Goal: Navigation & Orientation: Go to known website

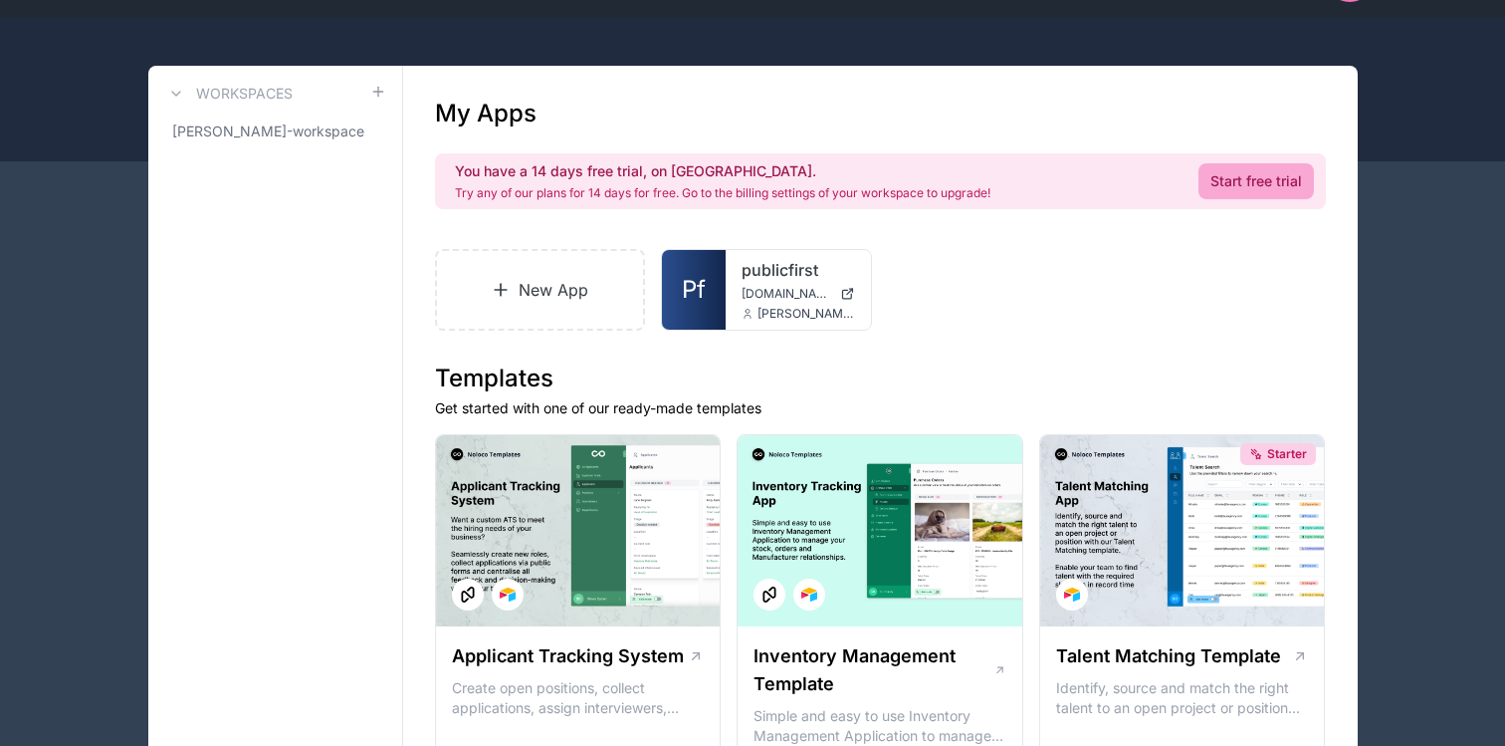
scroll to position [57, 0]
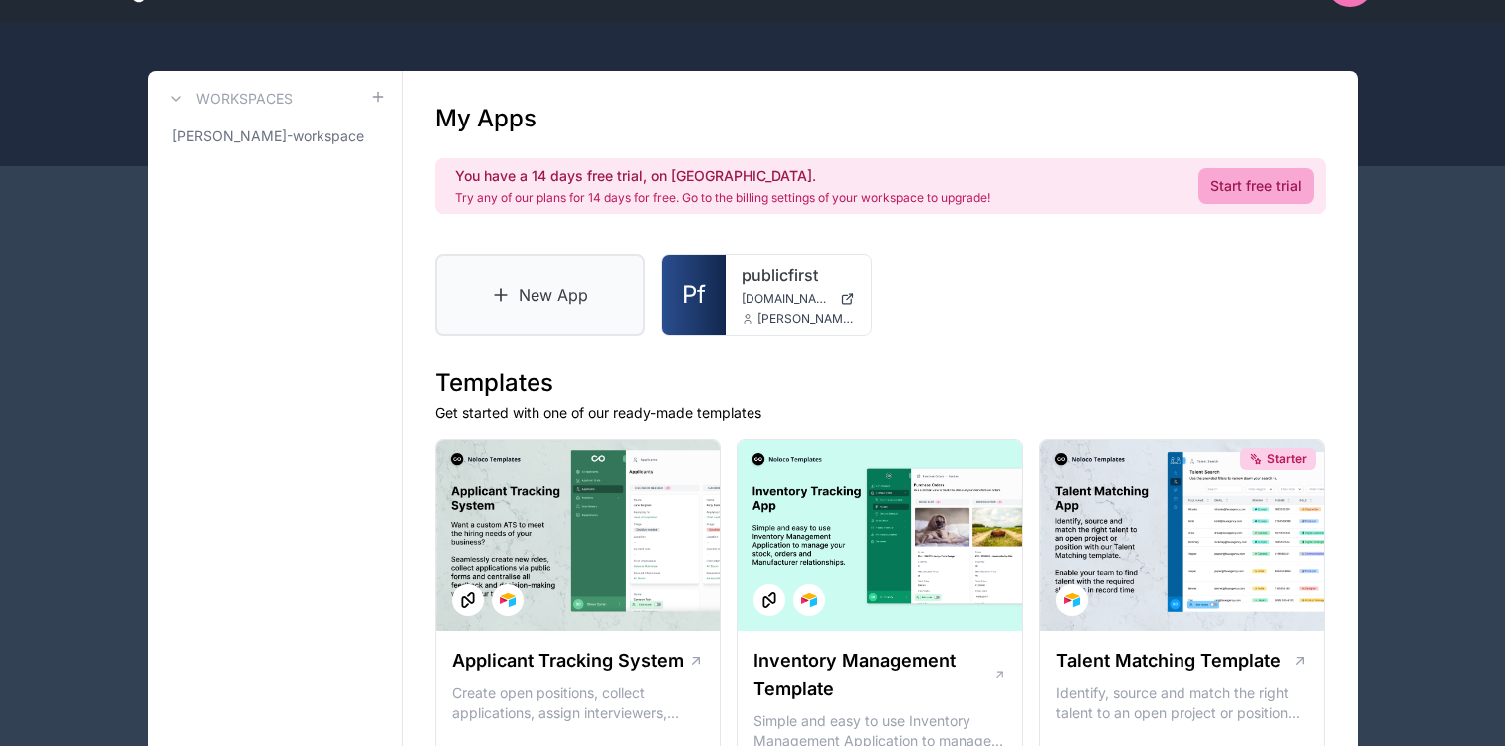
click at [502, 287] on icon at bounding box center [501, 295] width 20 height 20
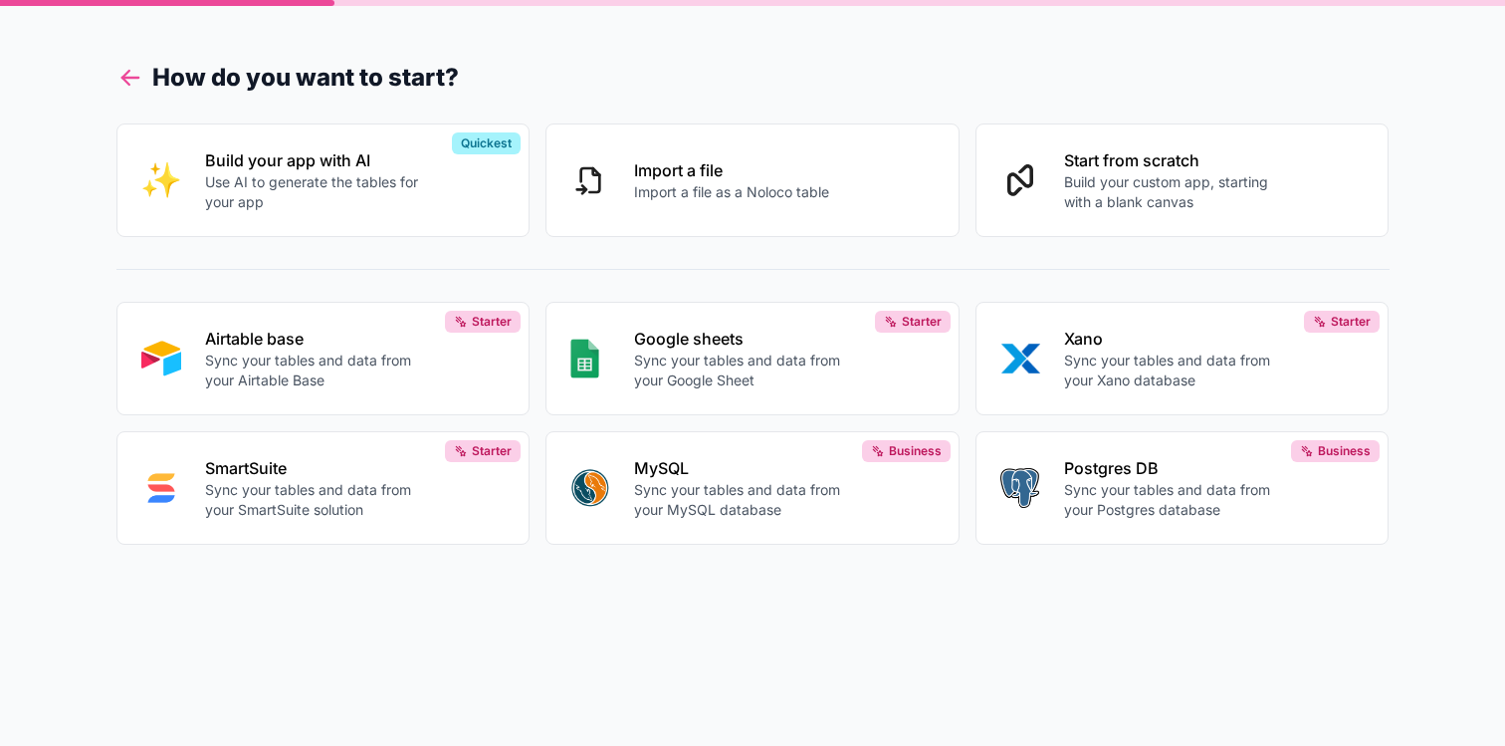
click at [119, 70] on icon at bounding box center [130, 78] width 28 height 28
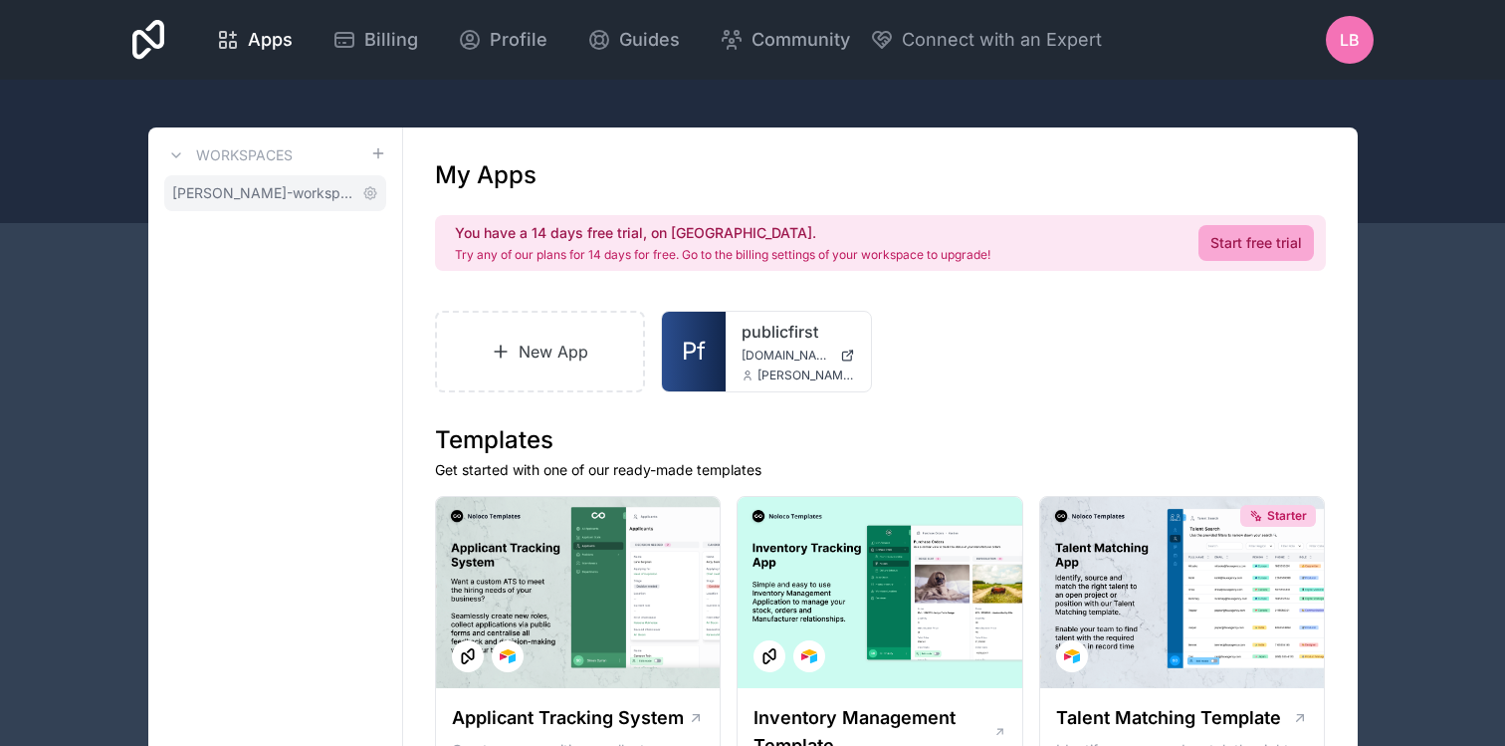
click at [324, 188] on span "[PERSON_NAME]-workspace" at bounding box center [263, 193] width 182 height 20
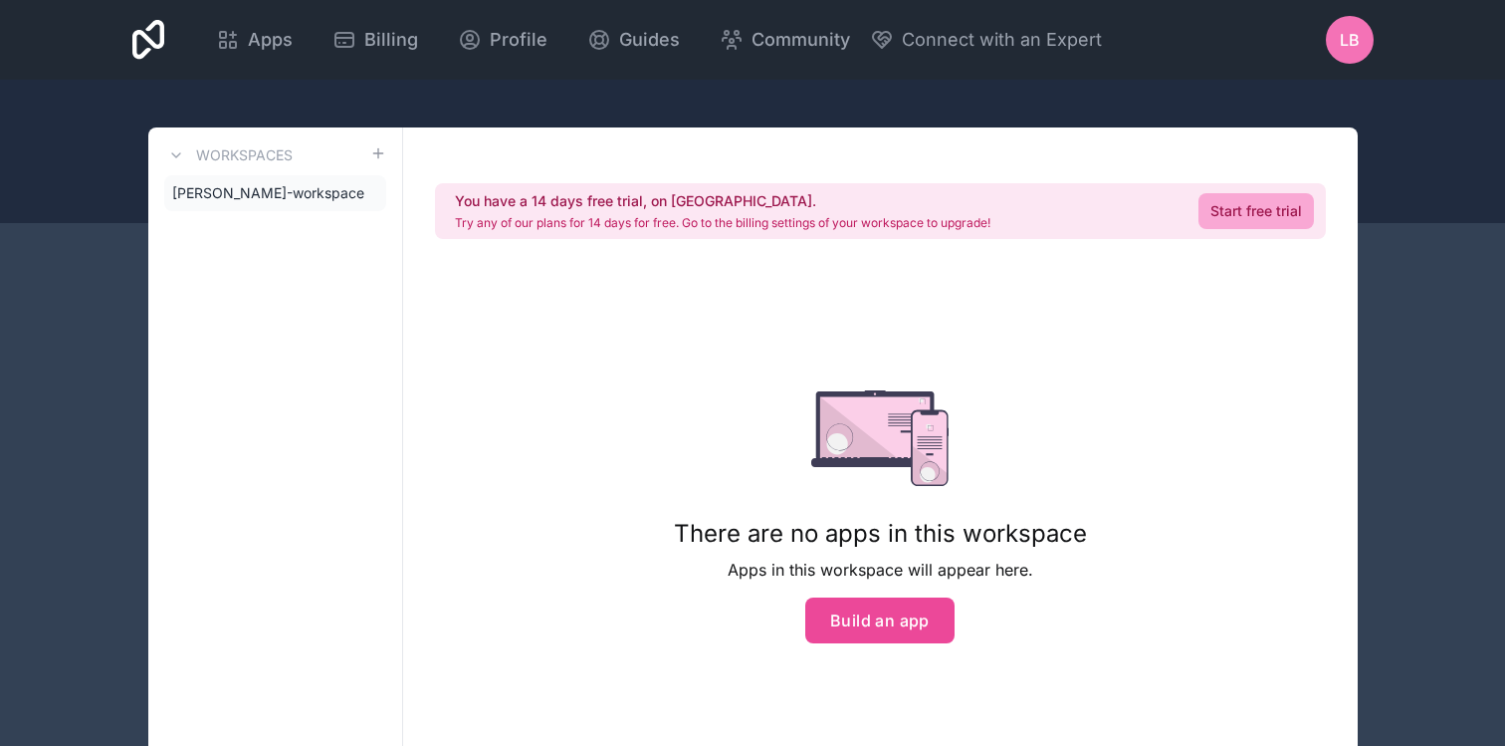
click at [1453, 254] on div "Apps Billing Profile Guides Community Connect with an Expert LB Billing Profile…" at bounding box center [752, 425] width 1505 height 850
click at [437, 54] on div "Apps Billing Profile Guides Community Connect with an Expert" at bounding box center [649, 40] width 906 height 48
click at [149, 36] on icon at bounding box center [148, 40] width 33 height 40
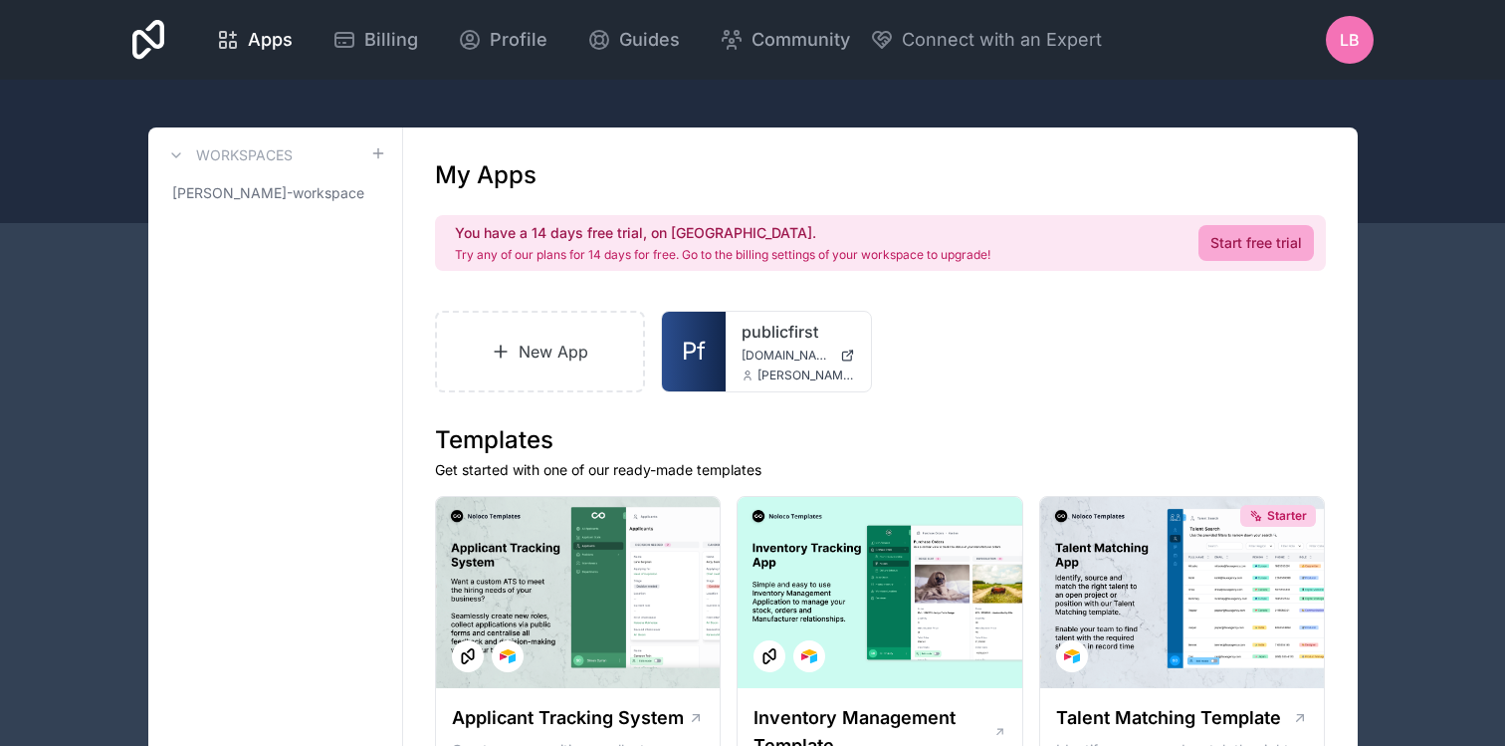
click at [133, 24] on icon at bounding box center [148, 40] width 33 height 40
click at [141, 32] on icon at bounding box center [148, 40] width 33 height 40
click at [293, 189] on span "[PERSON_NAME]-workspace" at bounding box center [263, 193] width 182 height 20
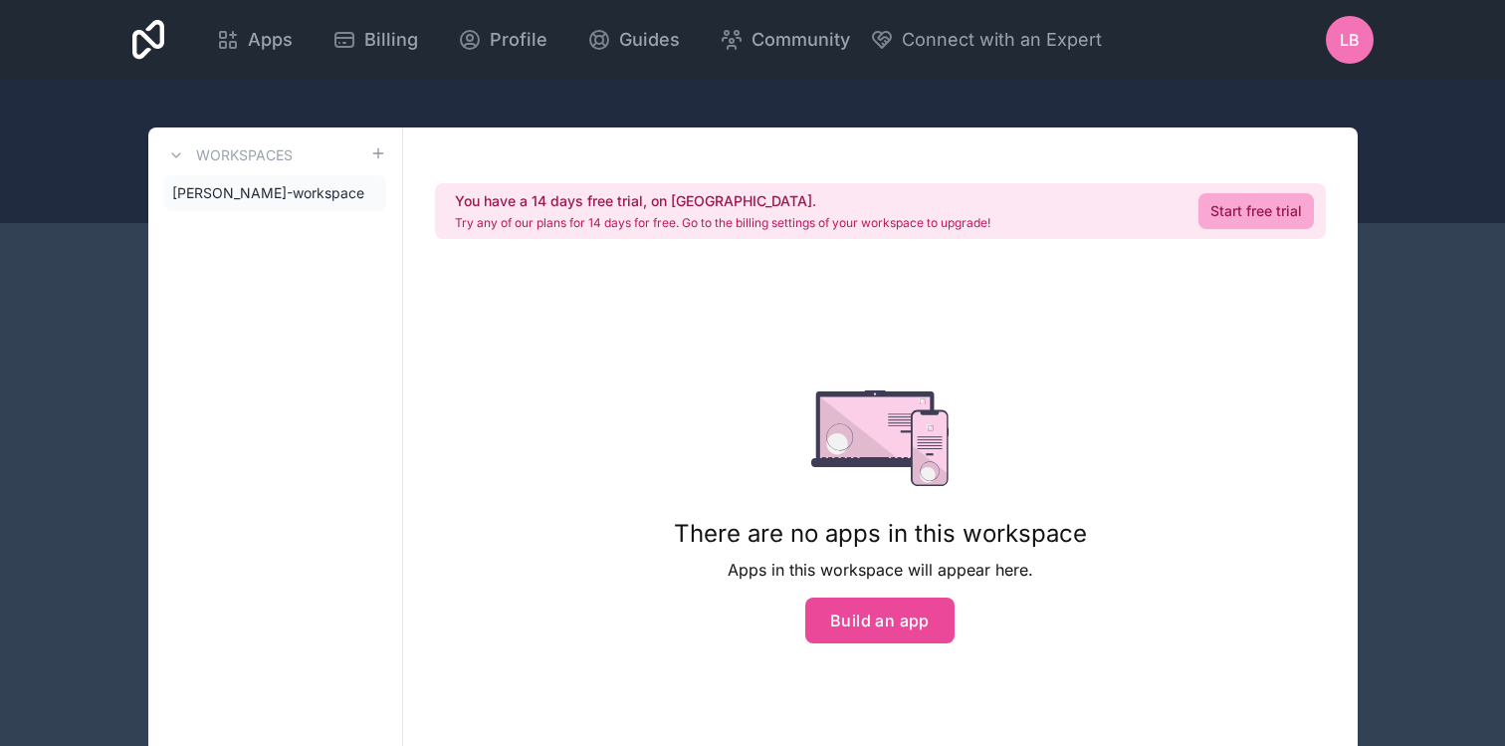
click at [154, 22] on icon at bounding box center [148, 40] width 33 height 40
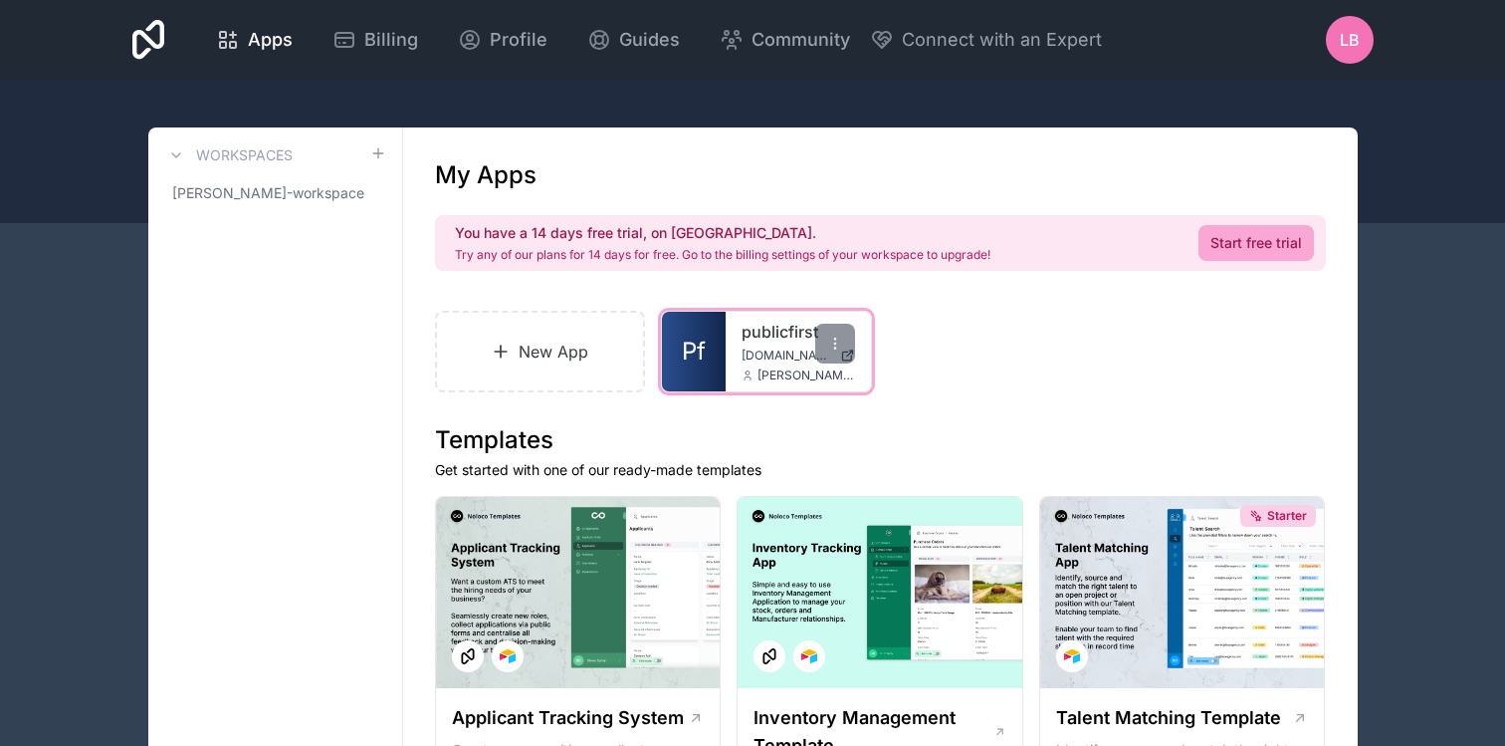
click at [769, 348] on span "[DOMAIN_NAME]" at bounding box center [787, 355] width 91 height 16
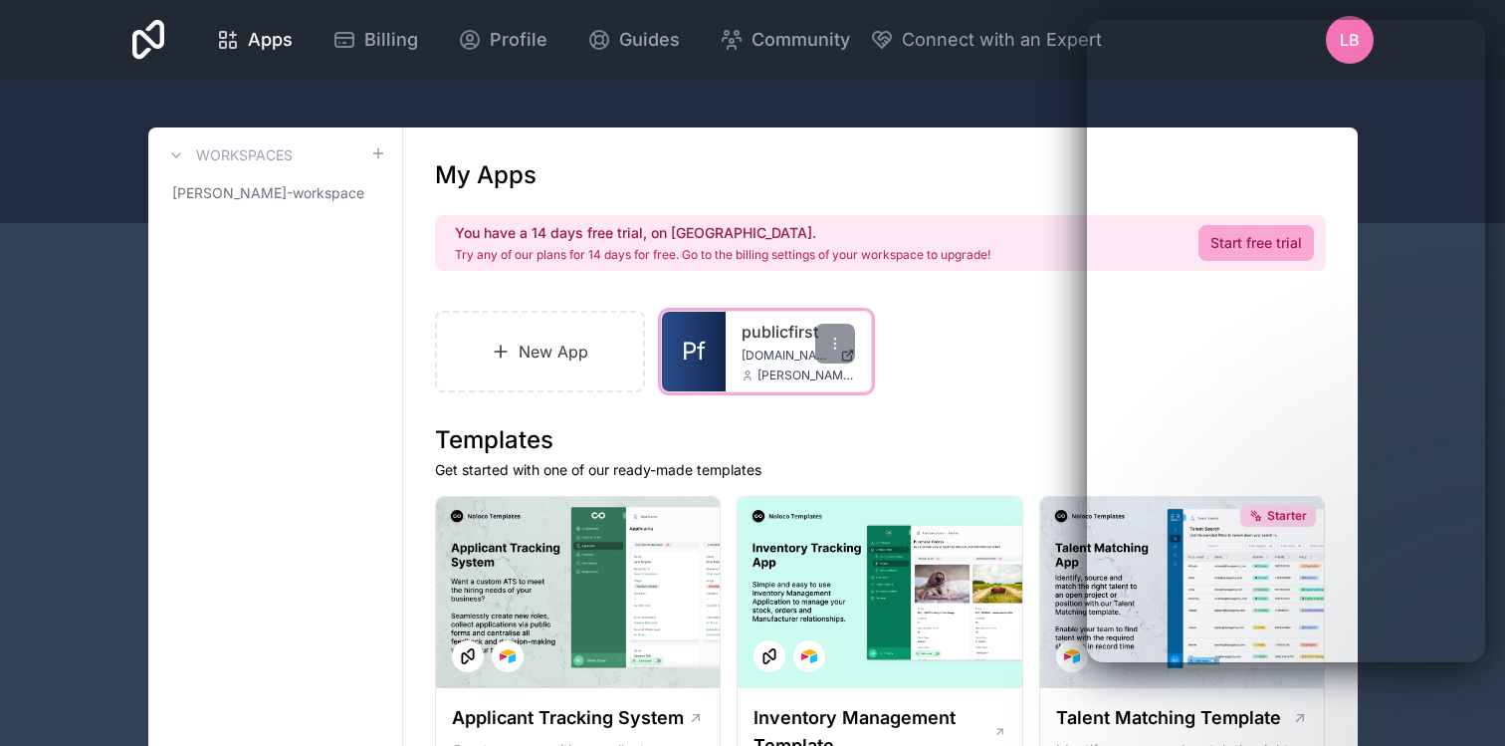
click at [732, 357] on div "publicfirst [DOMAIN_NAME] [PERSON_NAME][EMAIL_ADDRESS][DOMAIN_NAME]" at bounding box center [798, 352] width 145 height 80
click at [741, 342] on div "publicfirst [DOMAIN_NAME] [PERSON_NAME][EMAIL_ADDRESS][DOMAIN_NAME]" at bounding box center [798, 352] width 145 height 80
click at [689, 346] on span "Pf" at bounding box center [694, 352] width 24 height 32
